Goal: Transaction & Acquisition: Book appointment/travel/reservation

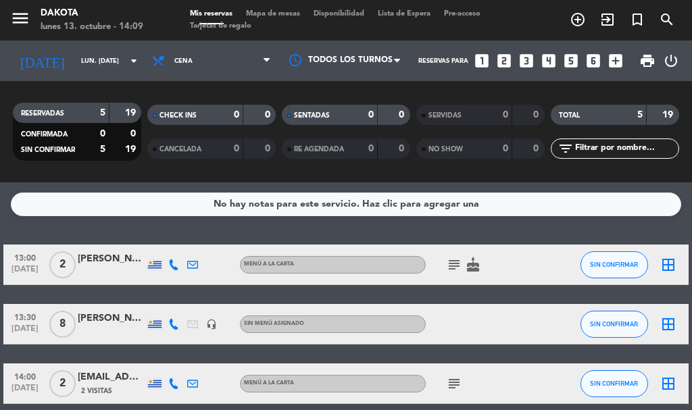
scroll to position [34, 0]
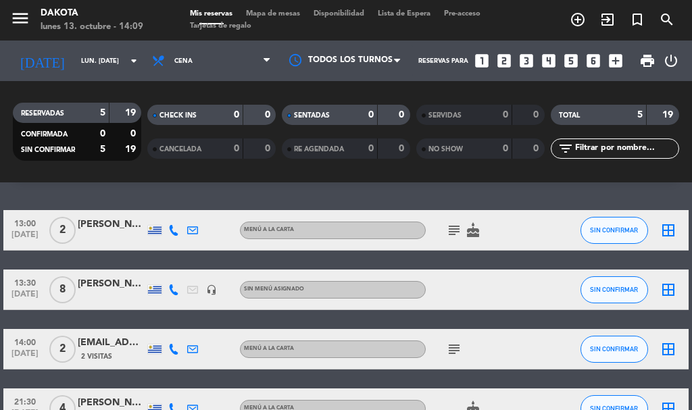
click at [573, 18] on icon "add_circle_outline" at bounding box center [578, 19] width 16 height 16
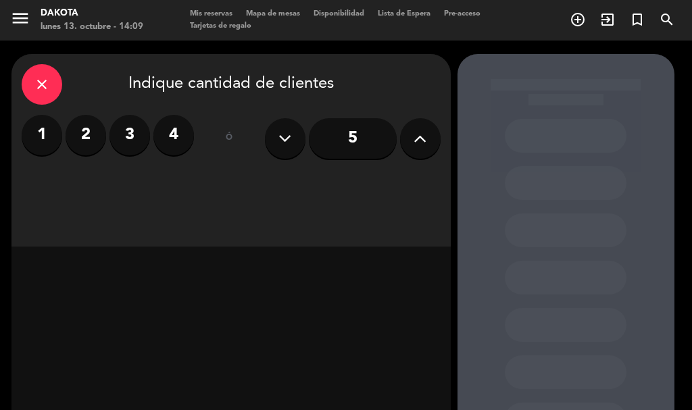
click at [177, 137] on label "4" at bounding box center [173, 135] width 41 height 41
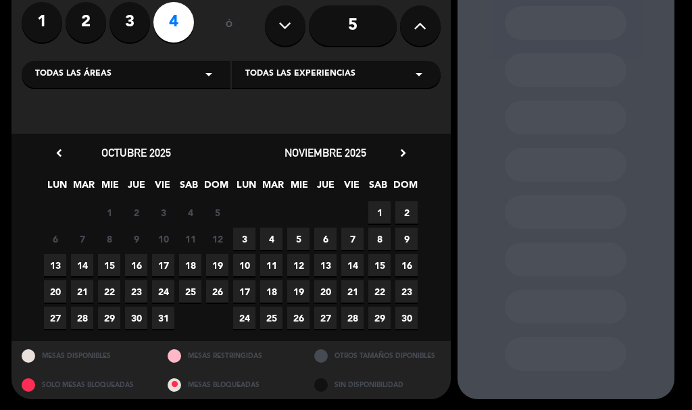
scroll to position [115, 0]
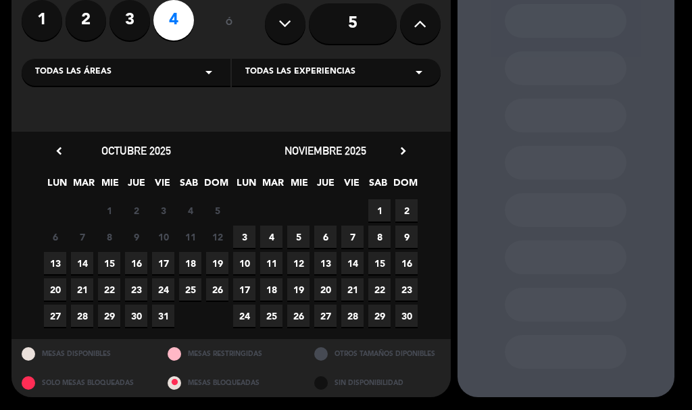
click at [59, 262] on span "13" at bounding box center [55, 263] width 22 height 22
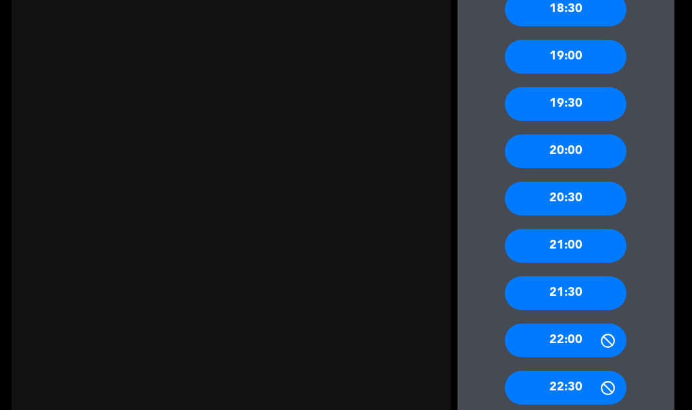
click at [550, 256] on div "21:00" at bounding box center [566, 246] width 122 height 34
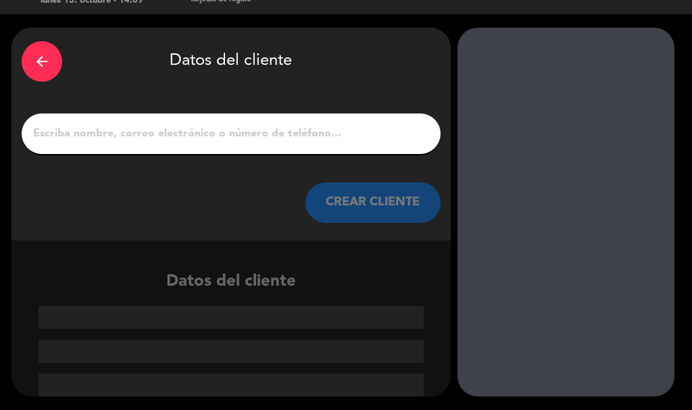
scroll to position [26, 0]
click at [164, 134] on input "1" at bounding box center [231, 133] width 399 height 19
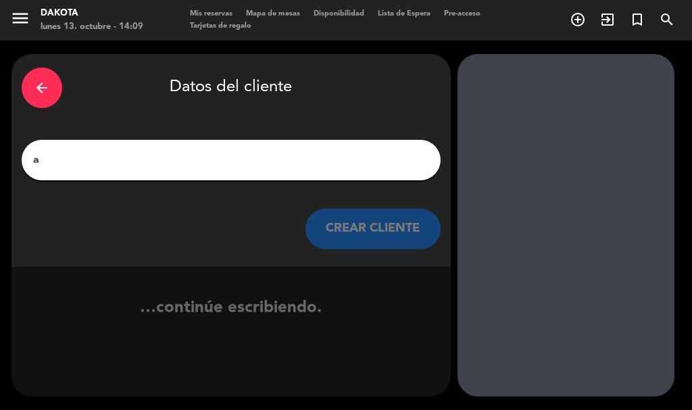
scroll to position [0, 0]
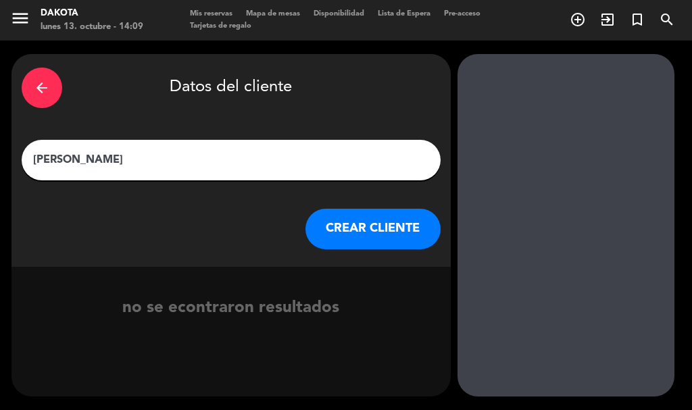
type input "[PERSON_NAME]"
click at [417, 235] on button "CREAR CLIENTE" at bounding box center [373, 229] width 135 height 41
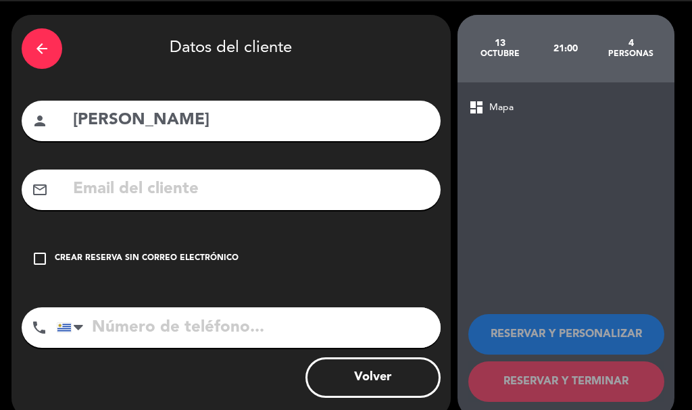
scroll to position [61, 0]
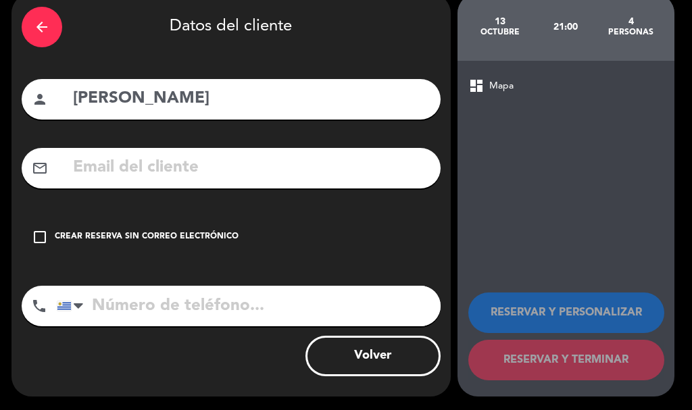
click at [39, 238] on icon "check_box_outline_blank" at bounding box center [40, 237] width 16 height 16
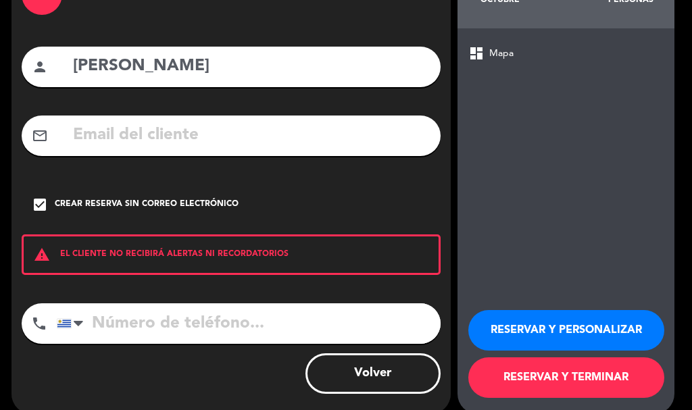
scroll to position [111, 0]
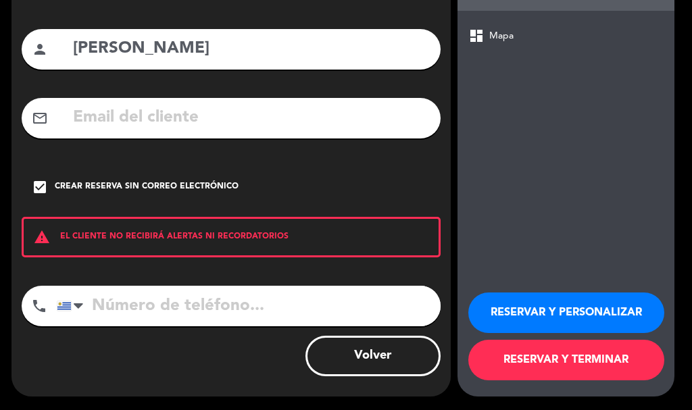
click at [131, 314] on input "tel" at bounding box center [249, 306] width 384 height 41
type input "099481504"
click at [529, 357] on button "RESERVAR Y TERMINAR" at bounding box center [567, 360] width 196 height 41
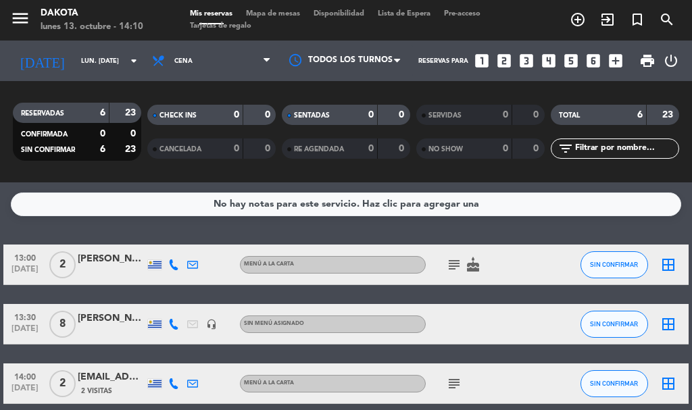
click at [13, 293] on div "13:00 [DATE] 2 [PERSON_NAME] MENÚ A LA CARTA subject cake SIN CONFIRMAR border_…" at bounding box center [346, 404] width 686 height 319
